Goal: Transaction & Acquisition: Purchase product/service

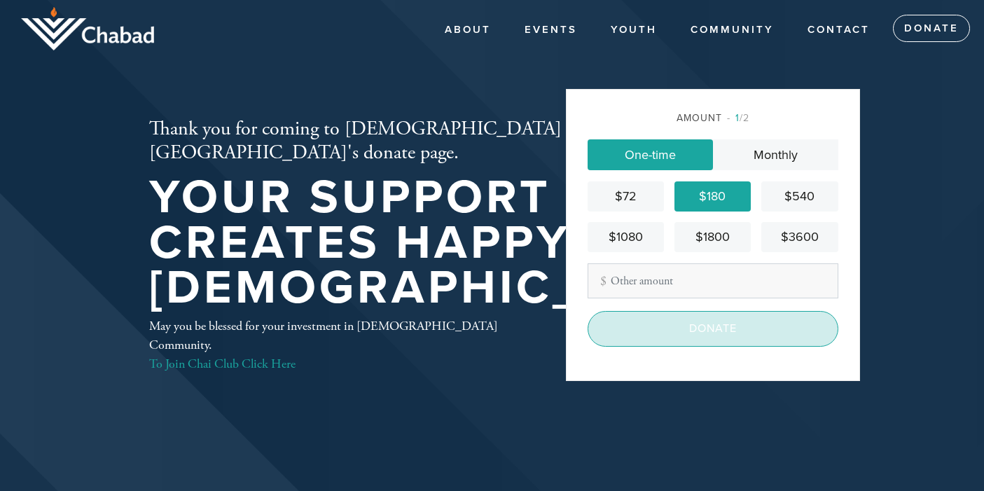
click at [748, 334] on input "Donate" at bounding box center [713, 328] width 251 height 35
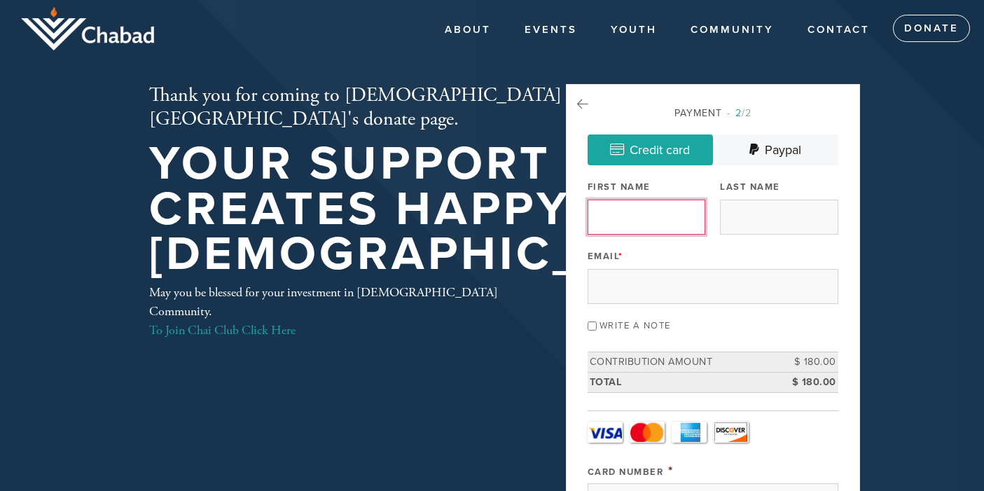
click at [602, 214] on input "First Name" at bounding box center [647, 217] width 118 height 35
type input "[PERSON_NAME]"
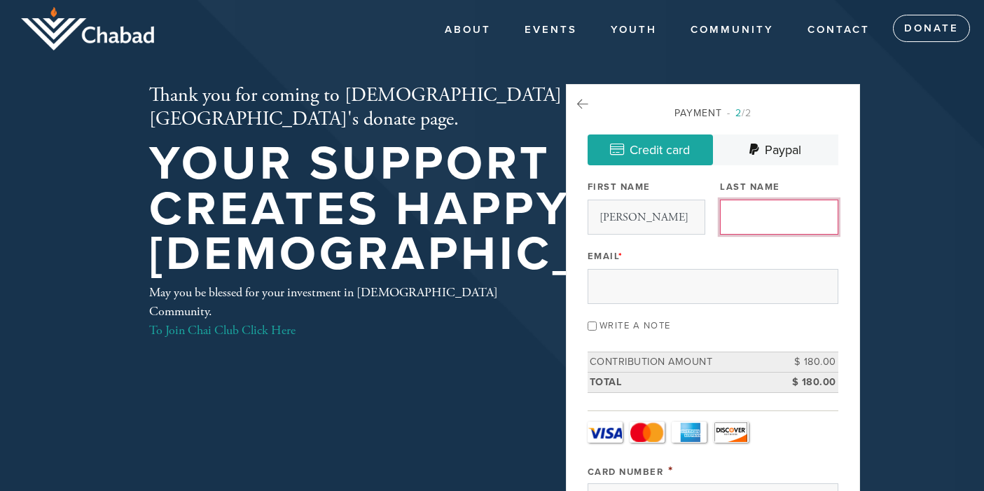
click at [736, 214] on input "Last Name" at bounding box center [779, 217] width 118 height 35
type input "[PERSON_NAME]"
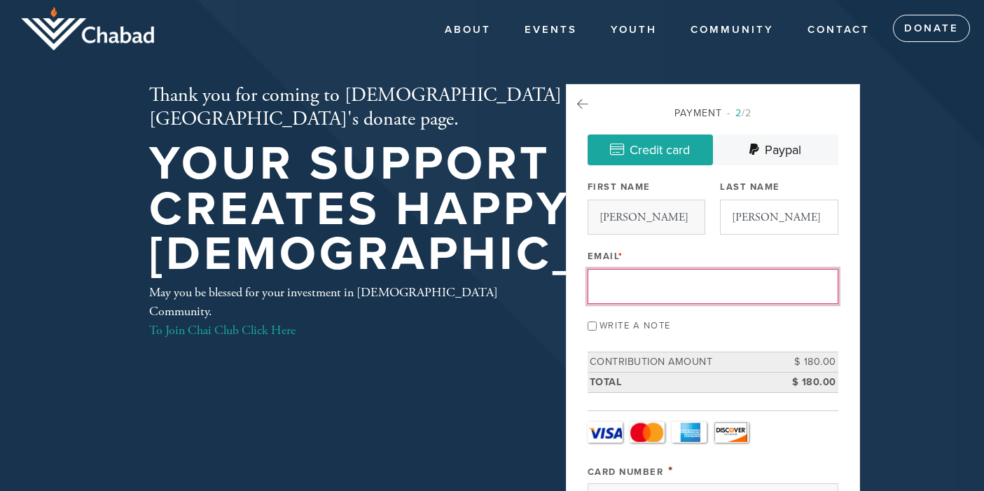
type input "[EMAIL_ADDRESS][DOMAIN_NAME]"
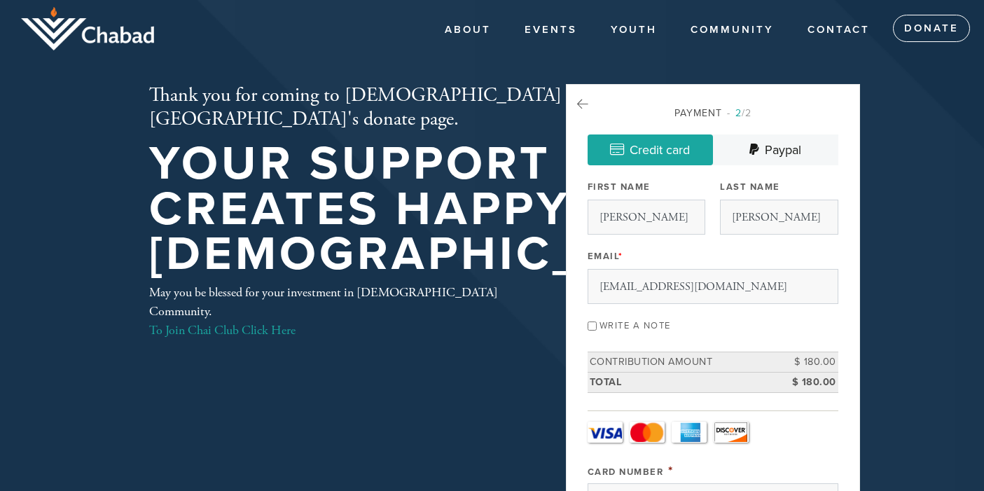
click at [593, 328] on input "Write a note" at bounding box center [592, 326] width 9 height 9
checkbox input "true"
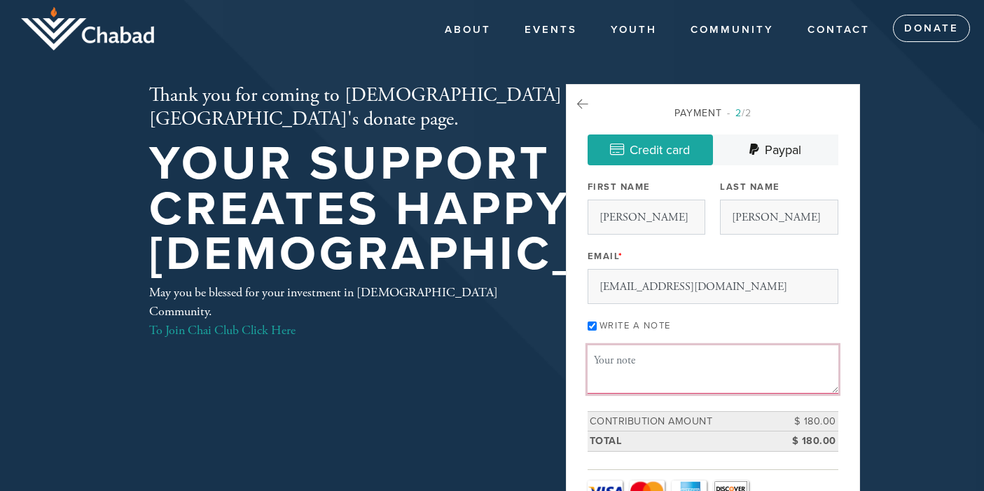
click at [619, 380] on textarea "Message or dedication" at bounding box center [713, 369] width 251 height 48
paste textarea "Dedicated by the [PERSON_NAME] family In loving memory of [PERSON_NAME] and [PE…"
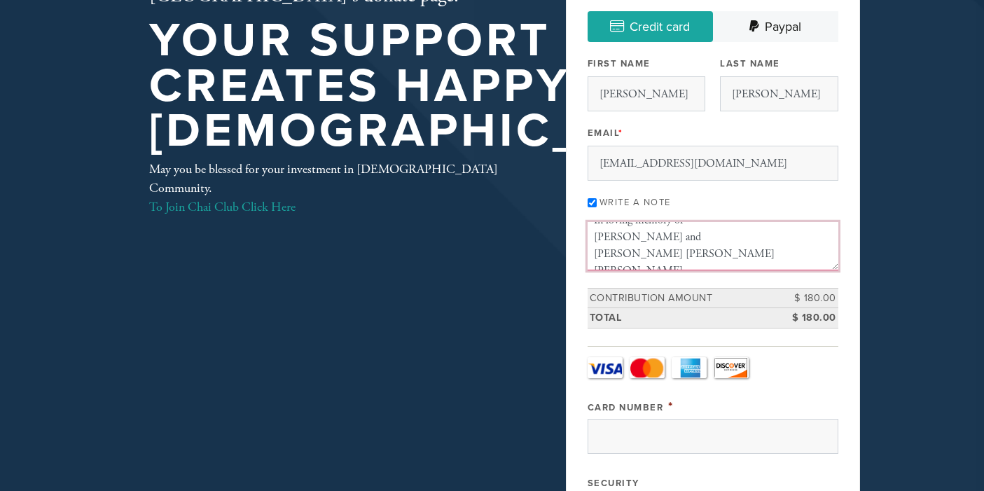
scroll to position [179, 0]
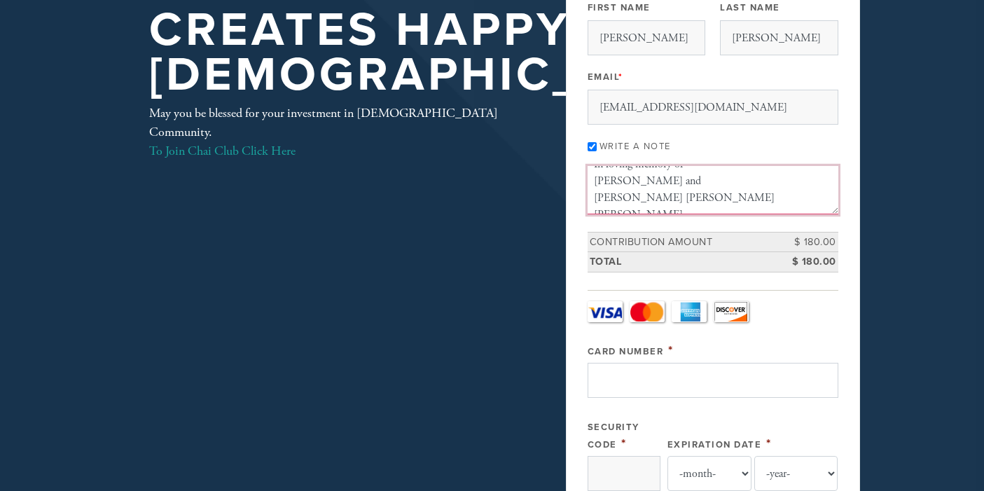
type textarea "Dedicated by the [PERSON_NAME] family In loving memory of [PERSON_NAME] and [PE…"
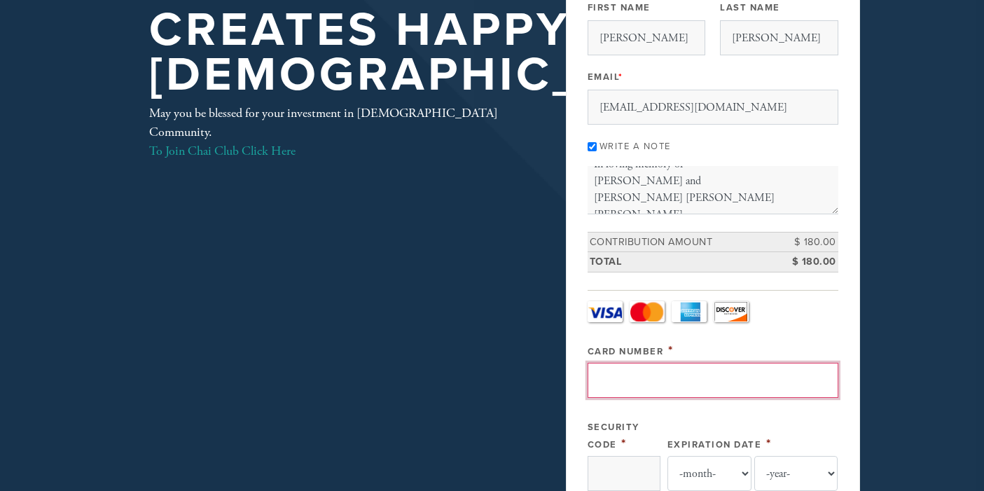
click at [648, 380] on input "Card Number" at bounding box center [713, 380] width 251 height 35
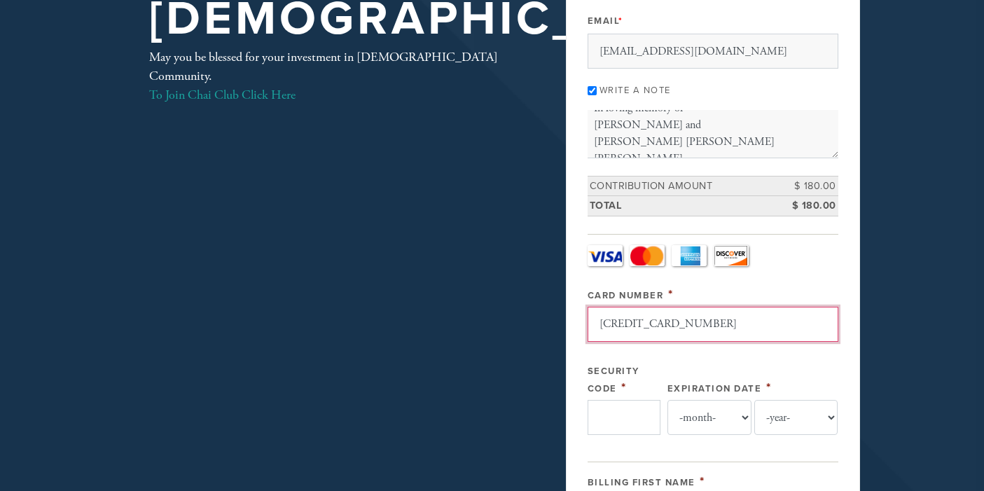
type input "[CREDIT_CARD_NUMBER]"
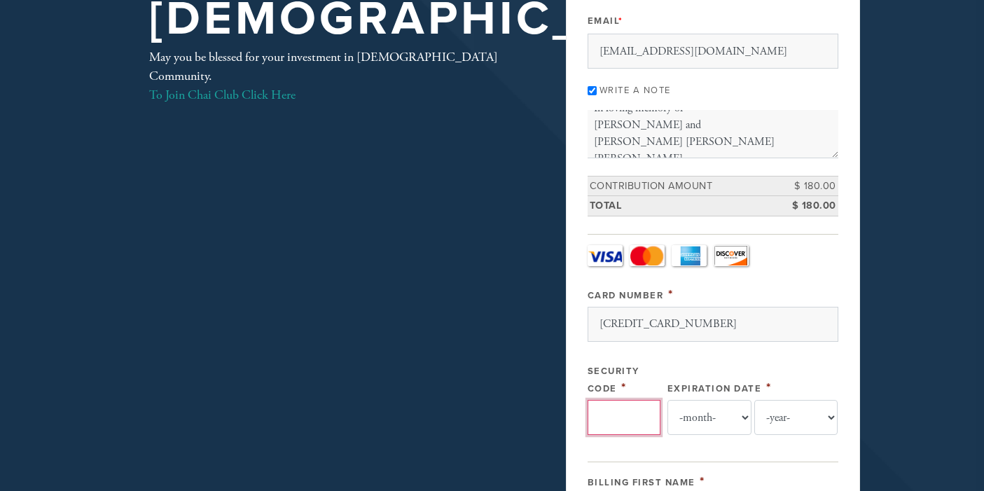
click at [607, 410] on input "Security Code" at bounding box center [624, 417] width 73 height 35
type input "876"
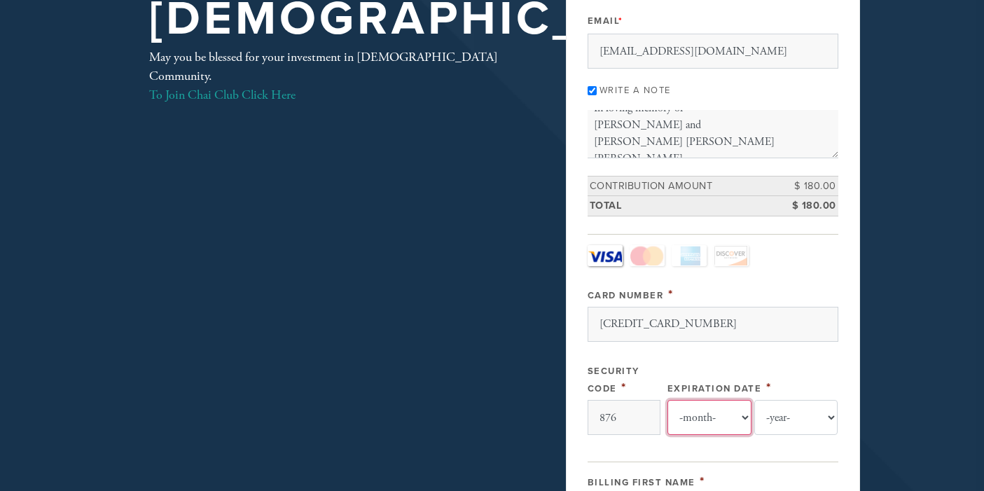
click at [668, 400] on select "-month- 01 02 03 04 05 06 07 08 09 10 11 12" at bounding box center [710, 417] width 84 height 35
select select "2"
click option "02" at bounding box center [0, 0] width 0 height 0
click at [755, 400] on select "-year- 2025 2026 2027 2028 2029 2030 2031 2032 2033 2034 2035" at bounding box center [797, 417] width 84 height 35
select select "2026"
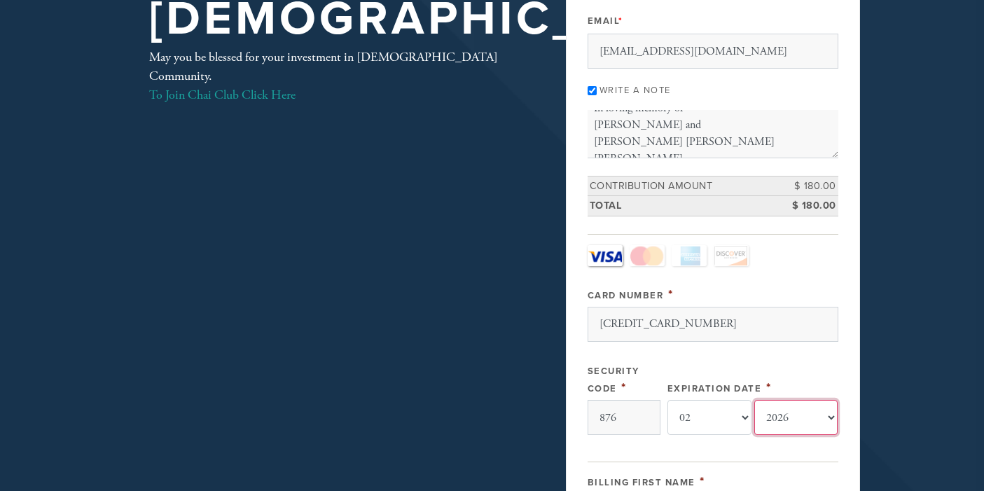
click option "2026" at bounding box center [0, 0] width 0 height 0
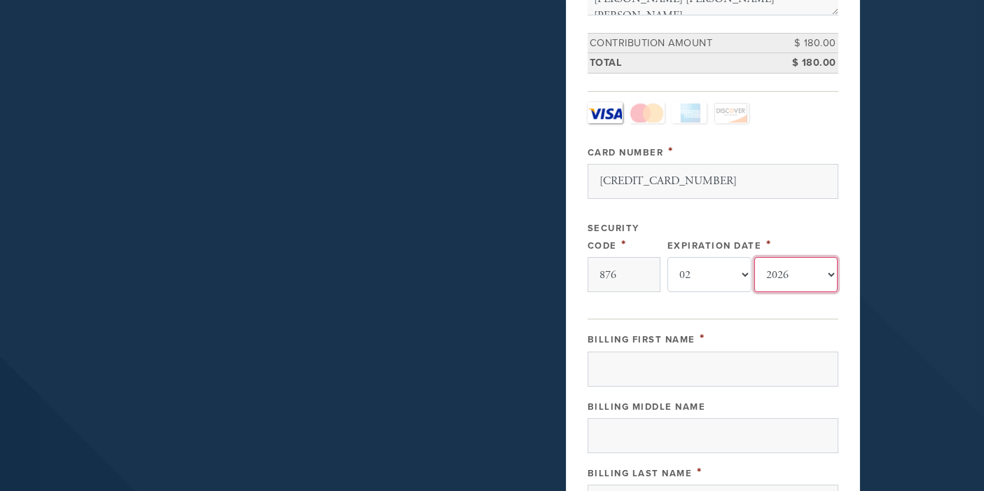
scroll to position [415, 0]
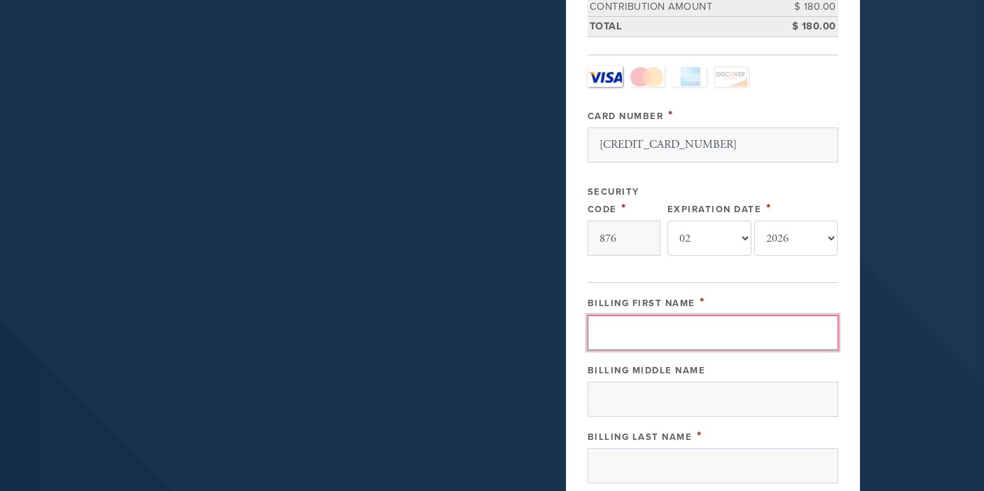
click at [640, 327] on input "Billing First Name" at bounding box center [713, 332] width 251 height 35
type input "[PERSON_NAME]"
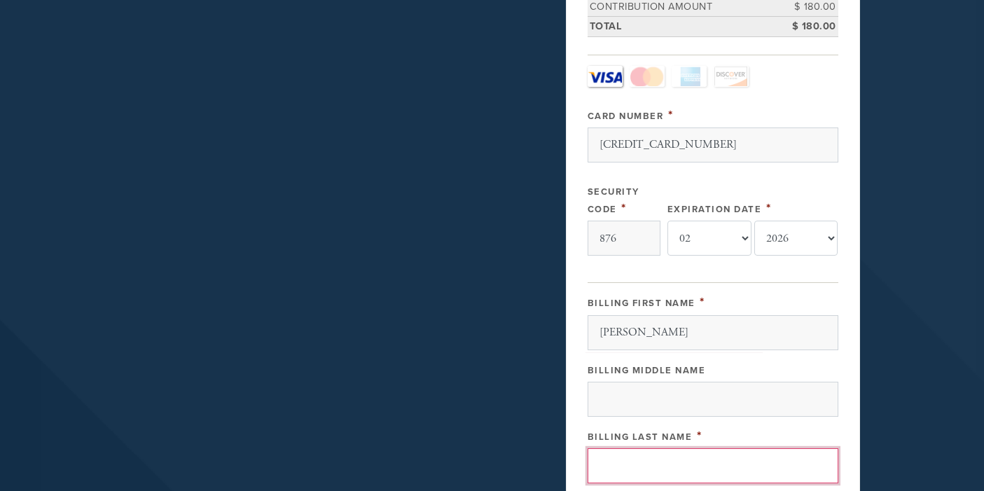
click at [626, 457] on input "Billing Last Name" at bounding box center [713, 465] width 251 height 35
type input "[PERSON_NAME]"
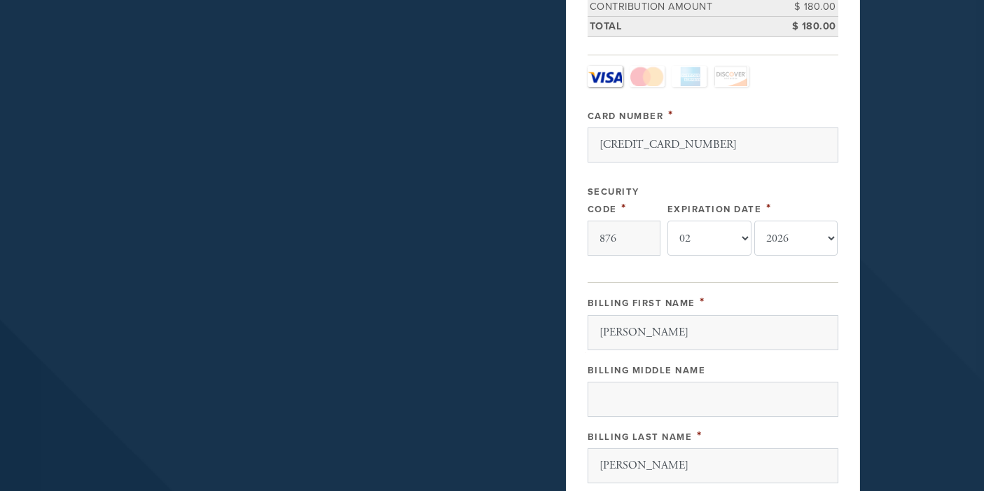
click at [867, 385] on aside "Payment 2 /2 Credit card [GEOGRAPHIC_DATA] Payment Processor Pay Later Credit C…" at bounding box center [713, 264] width 315 height 1190
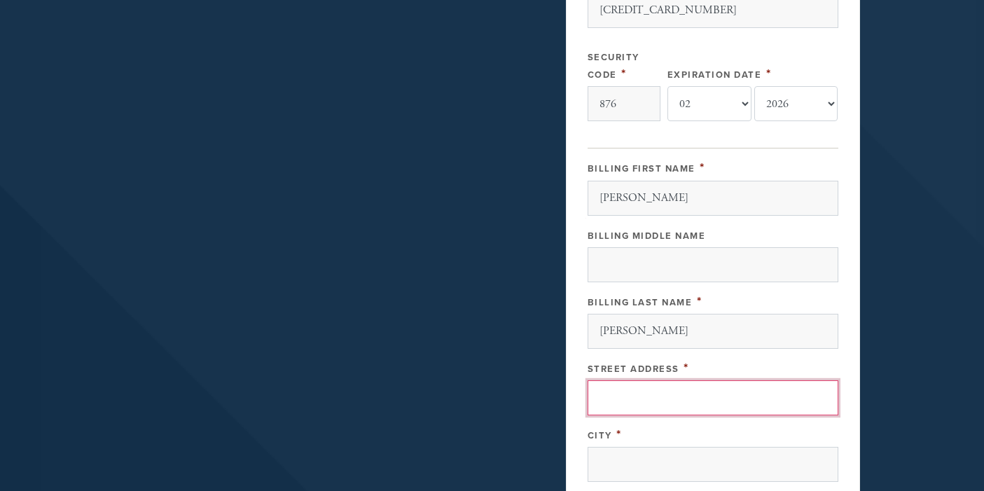
click at [631, 400] on input "Street Address" at bounding box center [713, 397] width 251 height 35
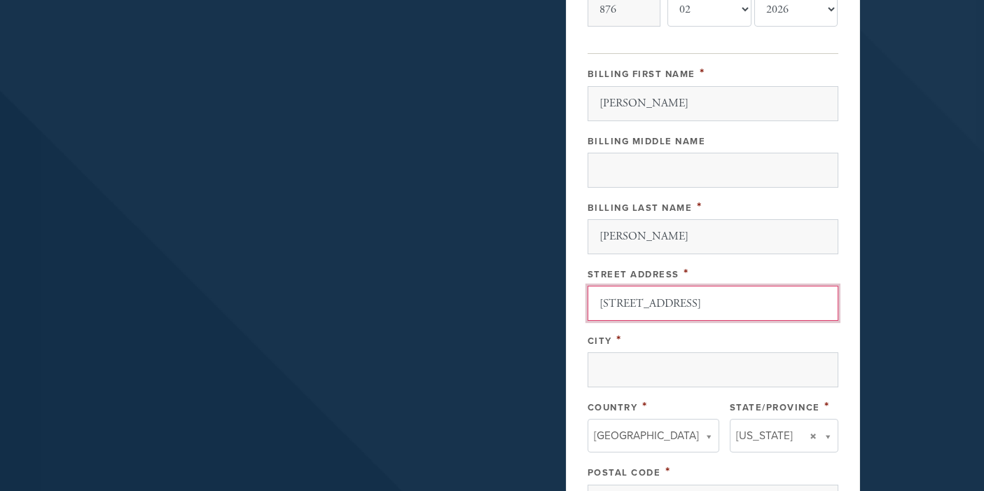
scroll to position [673, 0]
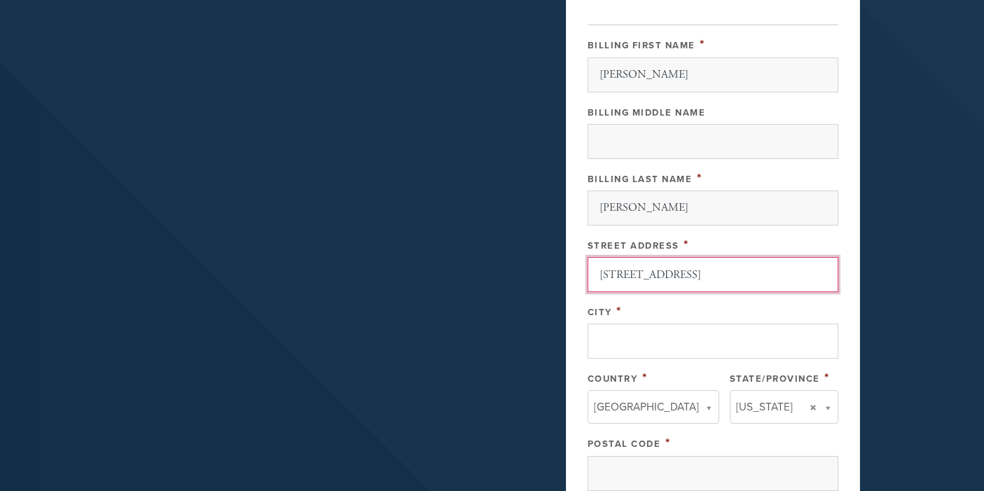
type input "[STREET_ADDRESS]"
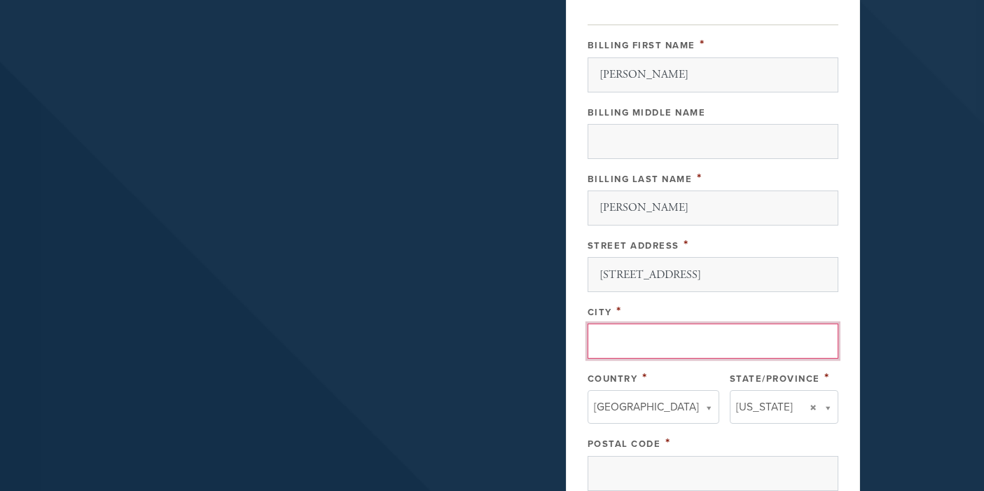
click at [619, 335] on input "City" at bounding box center [713, 341] width 251 height 35
type input "[GEOGRAPHIC_DATA]"
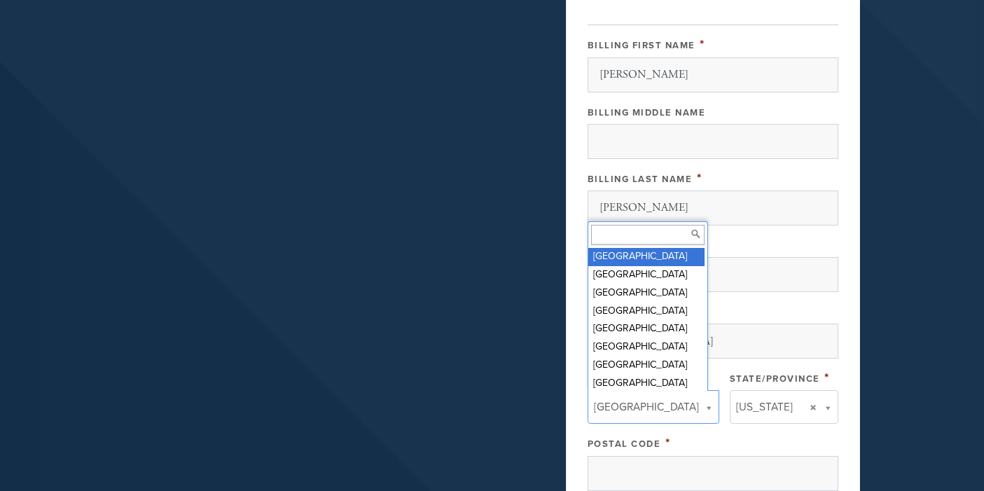
click at [654, 409] on body "Skip to main content About Mission Chai Partners Team Events YOUTH Motherhood G…" at bounding box center [492, 76] width 984 height 1498
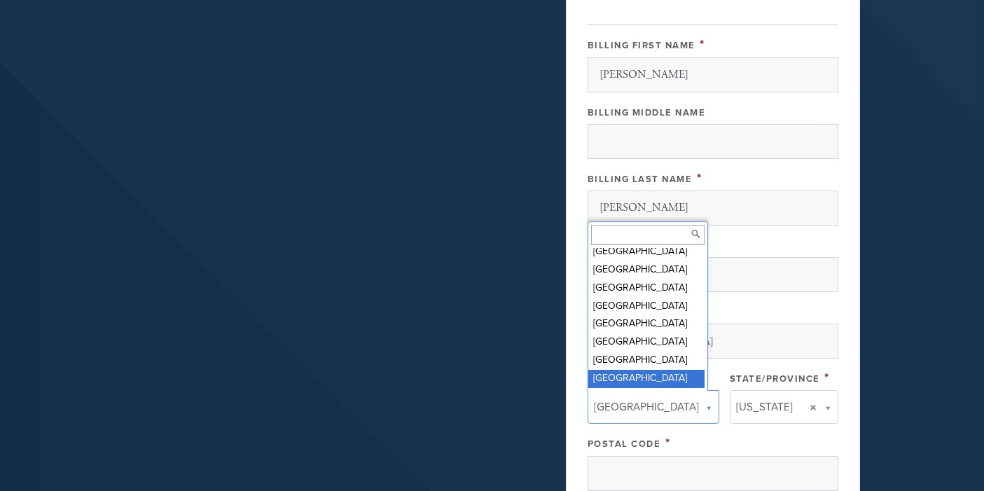
scroll to position [23, 0]
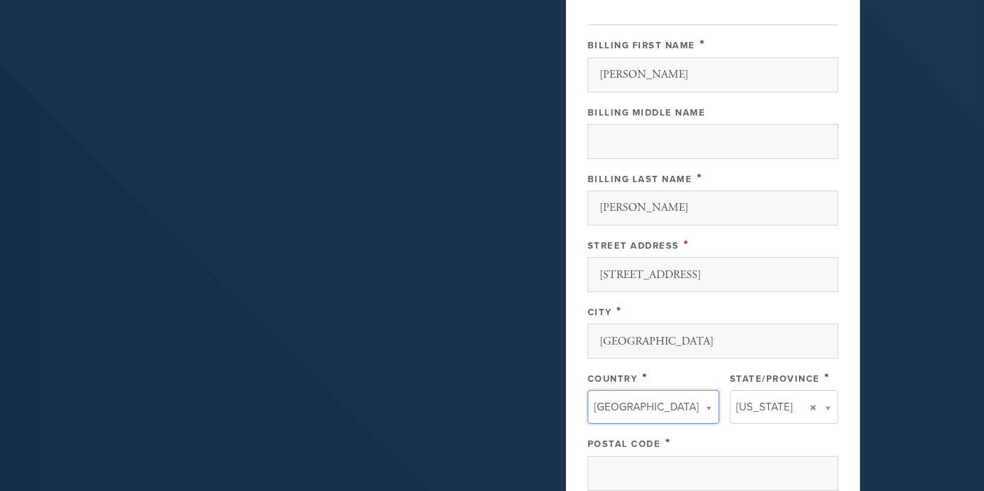
click at [645, 408] on body "Skip to main content About Mission Chai Partners Team Events YOUTH Motherhood G…" at bounding box center [492, 76] width 984 height 1498
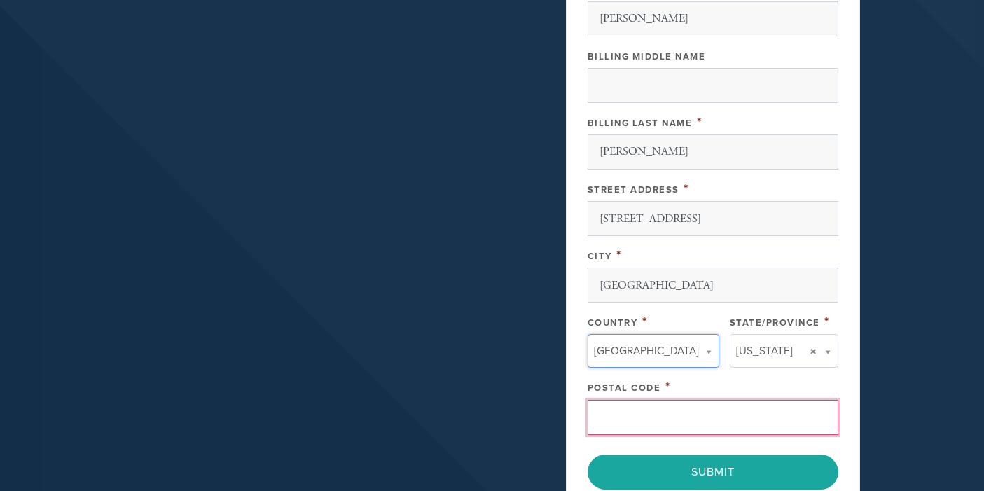
click at [662, 413] on input "Postal Code" at bounding box center [713, 417] width 251 height 35
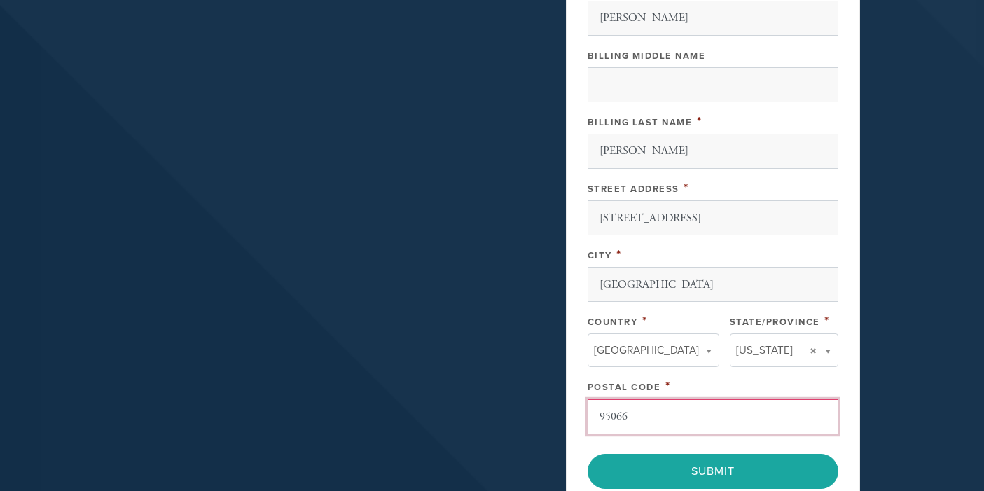
scroll to position [818, 0]
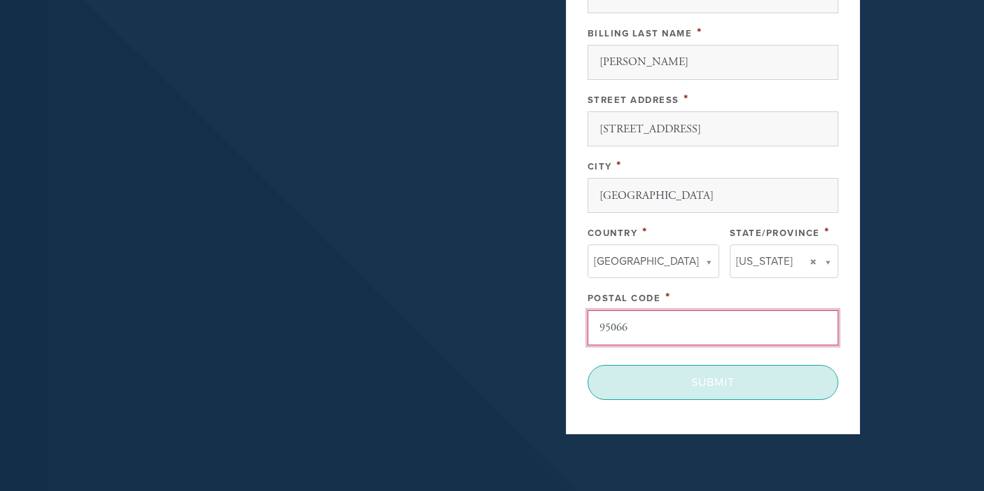
type input "95066"
click at [722, 384] on input "Submit" at bounding box center [713, 382] width 251 height 35
